Goal: Navigation & Orientation: Find specific page/section

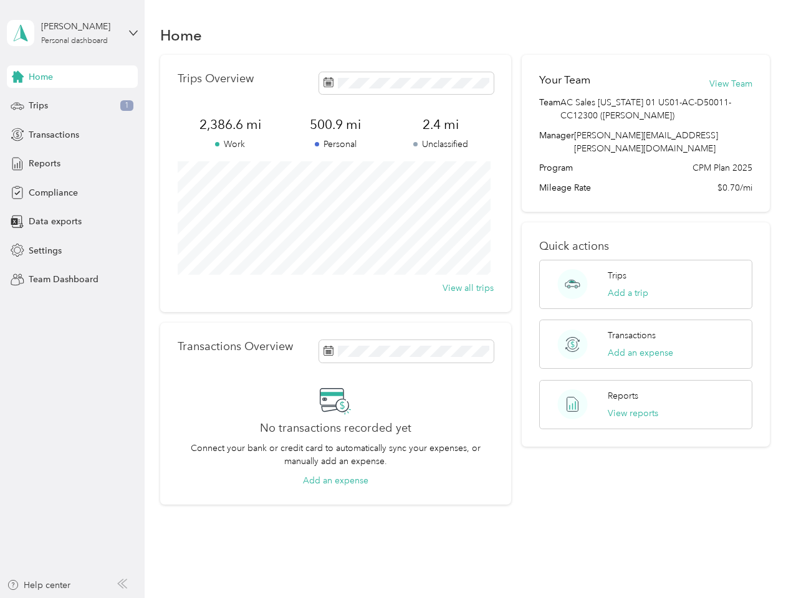
click at [395, 299] on div "Trips Overview 2,386.6 mi Work 500.9 mi Personal 2.4 mi Unclassified View all t…" at bounding box center [335, 183] width 351 height 257
click at [72, 33] on div "[PERSON_NAME]" at bounding box center [80, 26] width 78 height 13
click at [72, 77] on div "You’re signed in as [PERSON_NAME][EMAIL_ADDRESS][PERSON_NAME][DOMAIN_NAME] Team…" at bounding box center [208, 108] width 403 height 127
click at [17, 77] on div "You’re signed in as [PERSON_NAME][EMAIL_ADDRESS][PERSON_NAME][DOMAIN_NAME] Team…" at bounding box center [208, 108] width 403 height 127
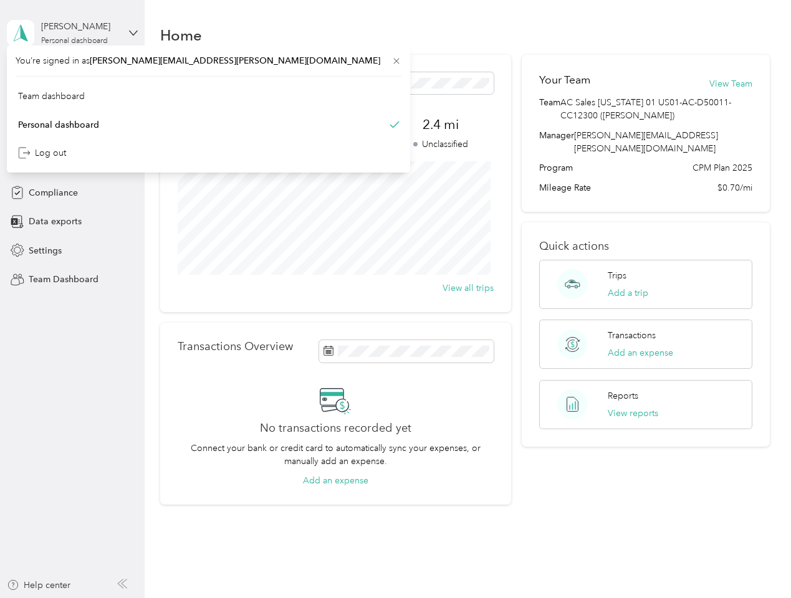
click at [72, 106] on div "Trips 1" at bounding box center [72, 106] width 131 height 22
